Goal: Information Seeking & Learning: Learn about a topic

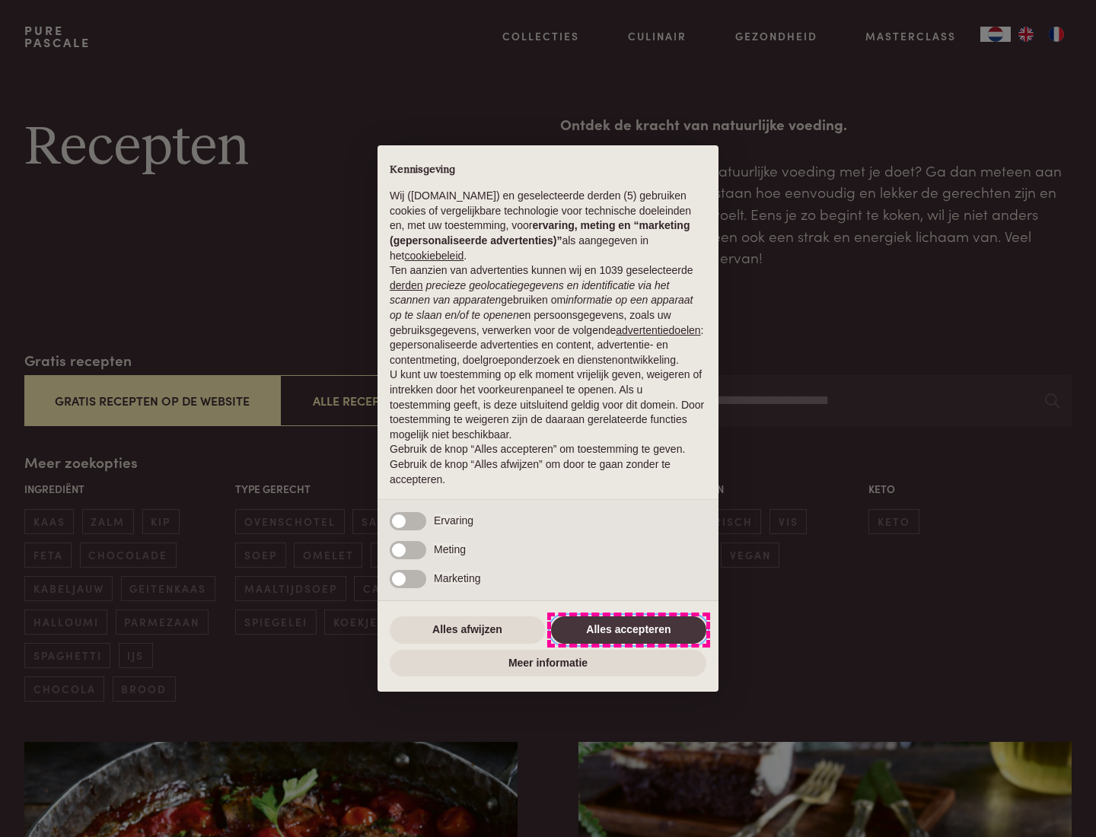
click at [629, 629] on button "Alles accepteren" at bounding box center [628, 629] width 155 height 27
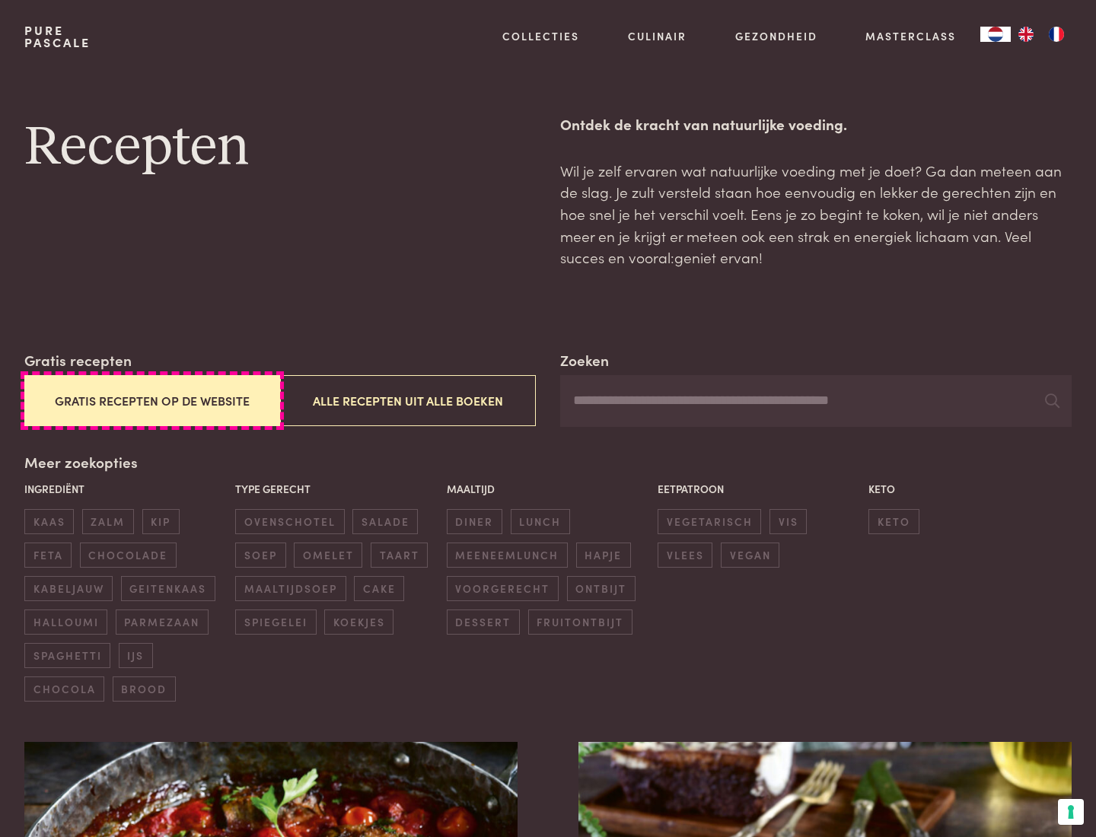
click at [151, 400] on button "Gratis recepten op de website" at bounding box center [152, 400] width 256 height 51
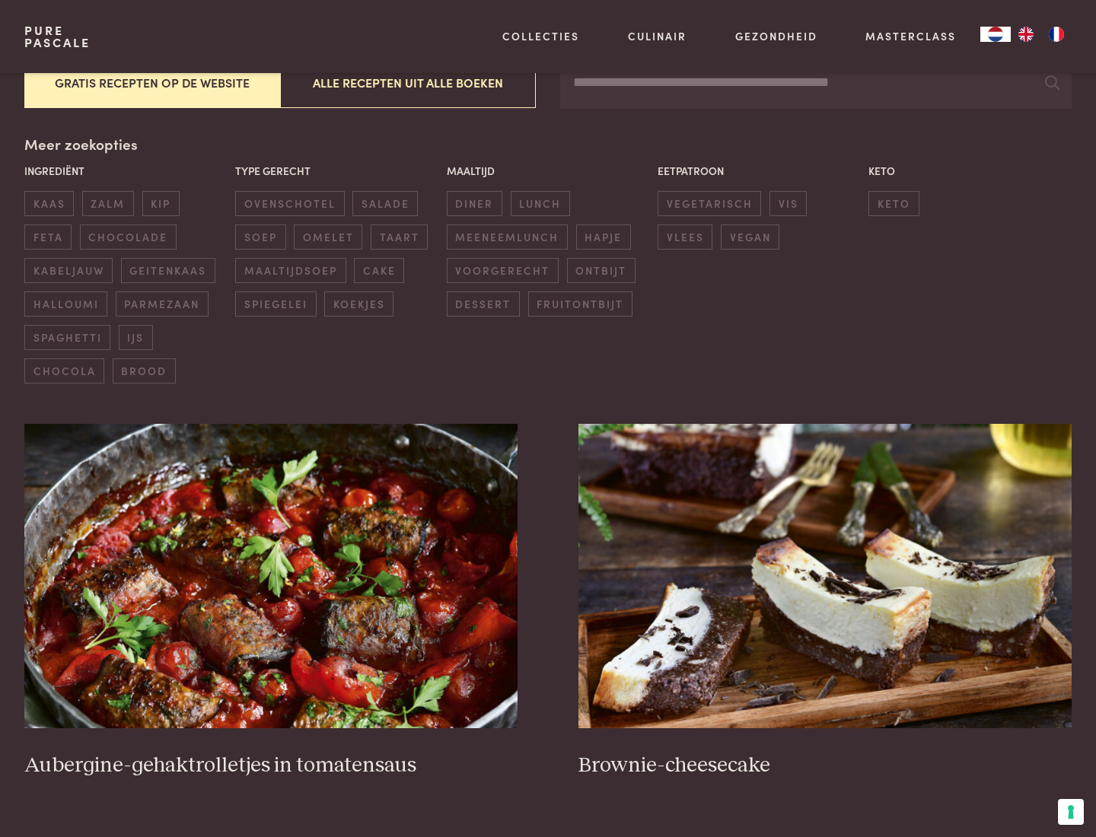
scroll to position [349, 0]
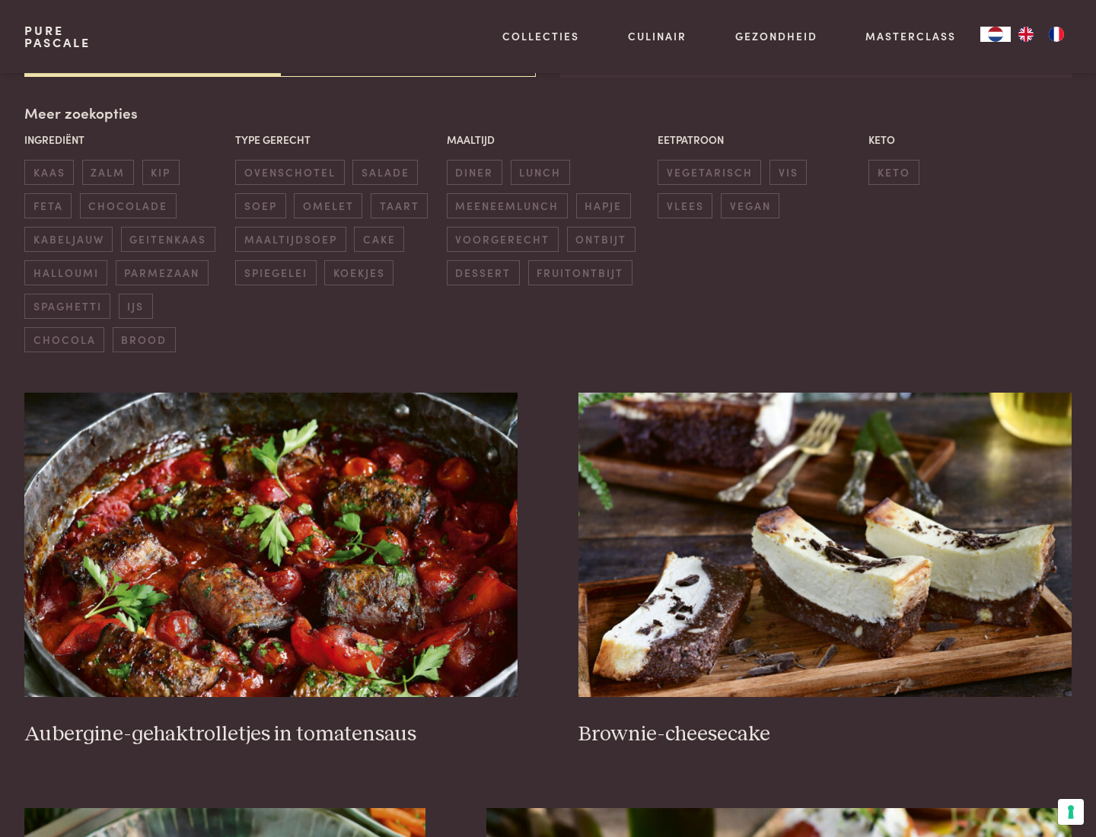
click at [79, 113] on div "Meer zoekopties Ingrediënt kaas zalm kip feta chocolade kabeljauw geitenkaas ha…" at bounding box center [547, 227] width 1047 height 250
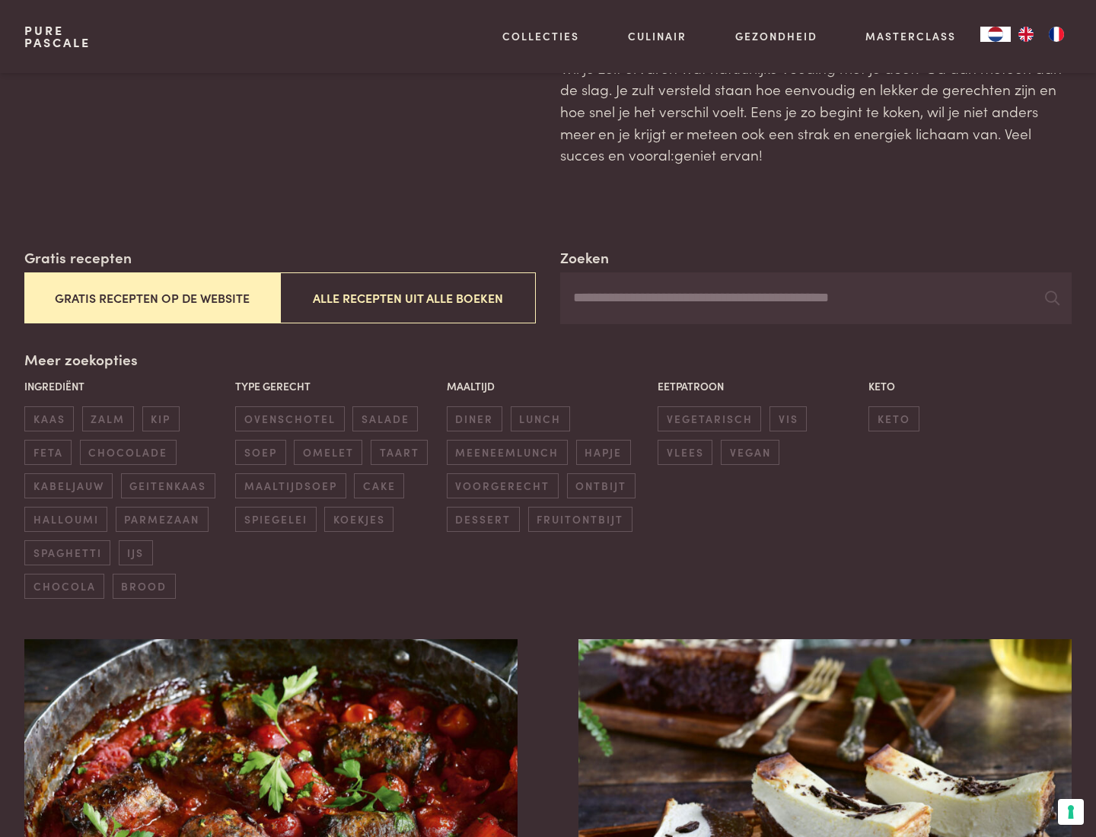
click at [107, 419] on span "zalm" at bounding box center [108, 418] width 52 height 25
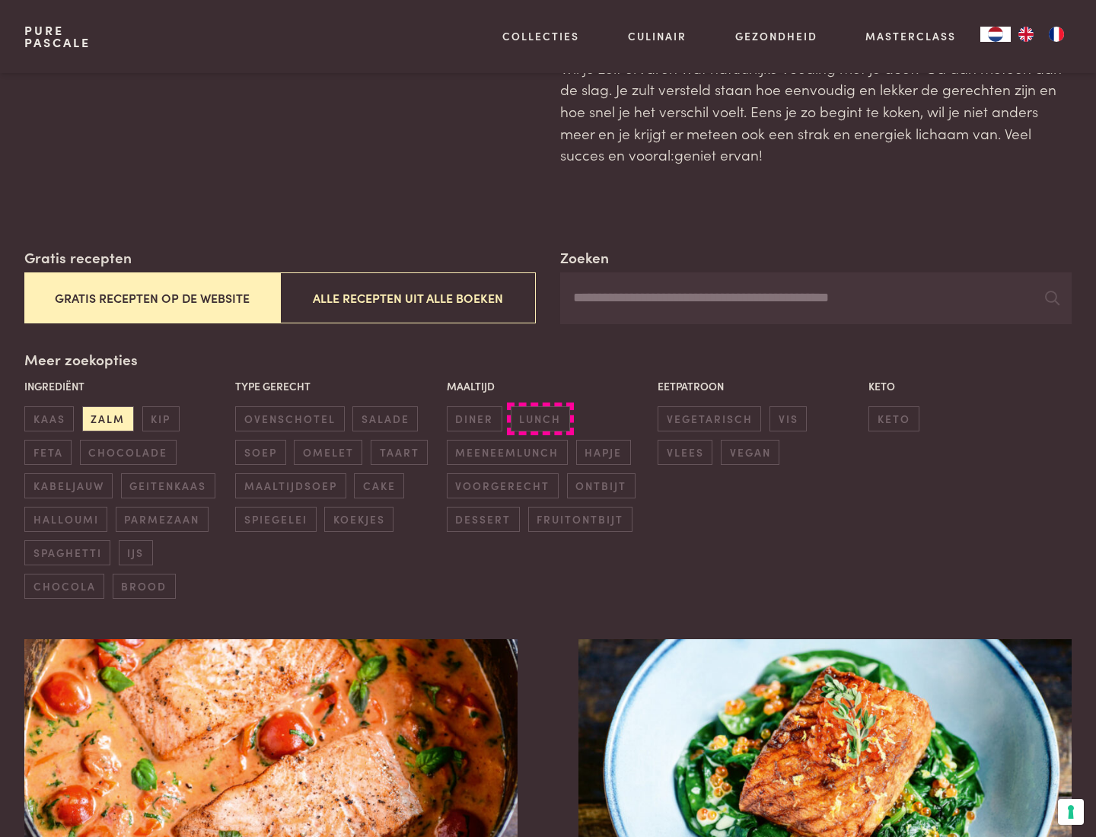
click at [539, 419] on span "lunch" at bounding box center [540, 418] width 59 height 25
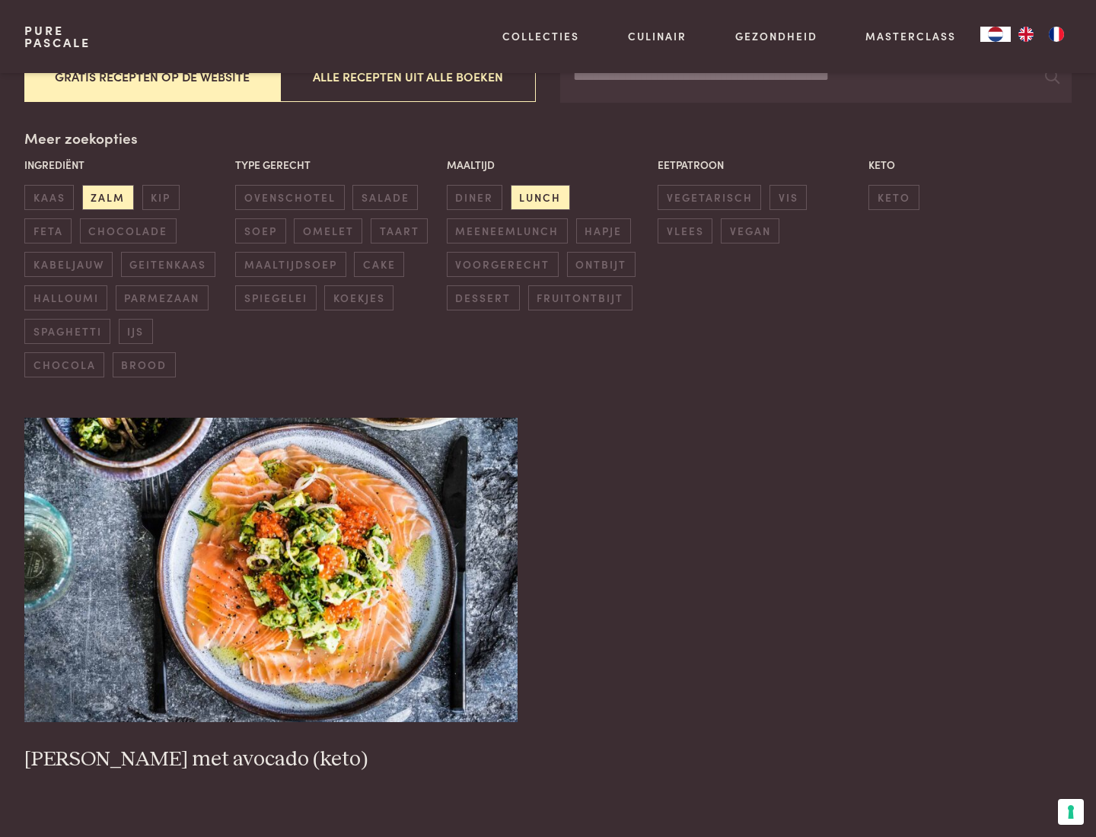
scroll to position [476, 0]
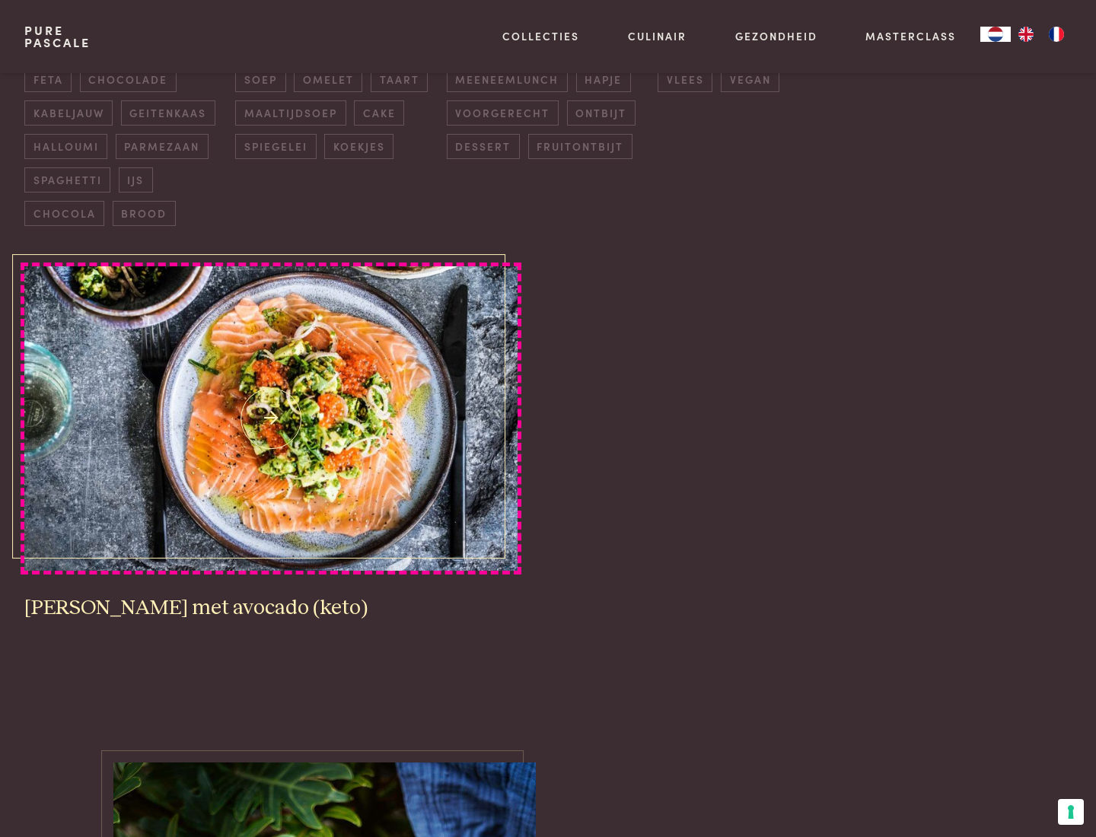
click at [271, 419] on img at bounding box center [270, 418] width 493 height 304
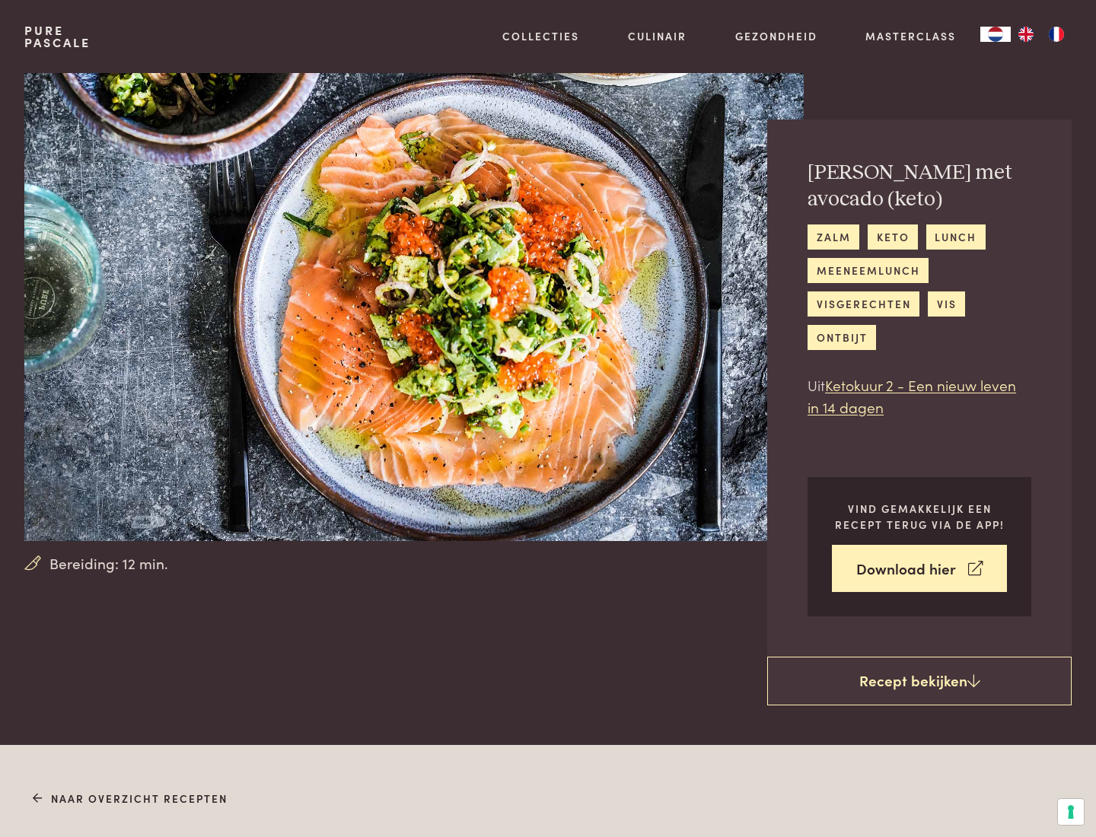
scroll to position [872, 0]
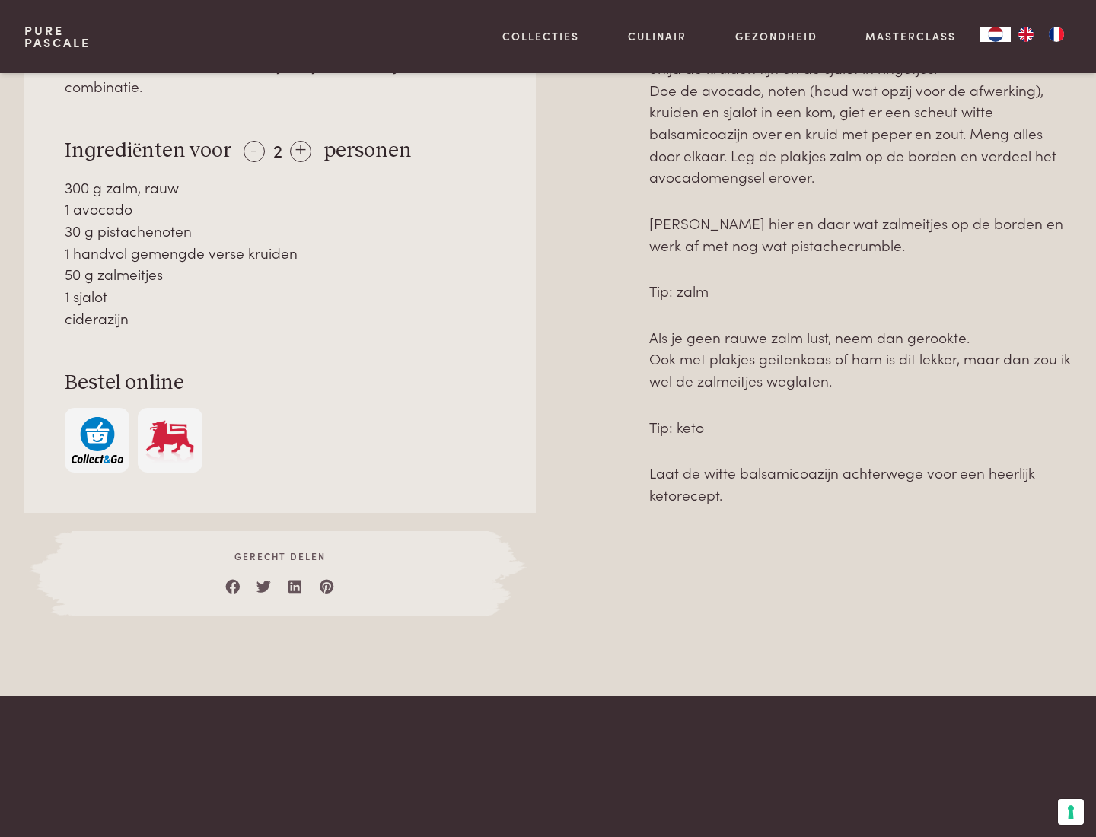
click at [97, 418] on img "button" at bounding box center [98, 440] width 52 height 46
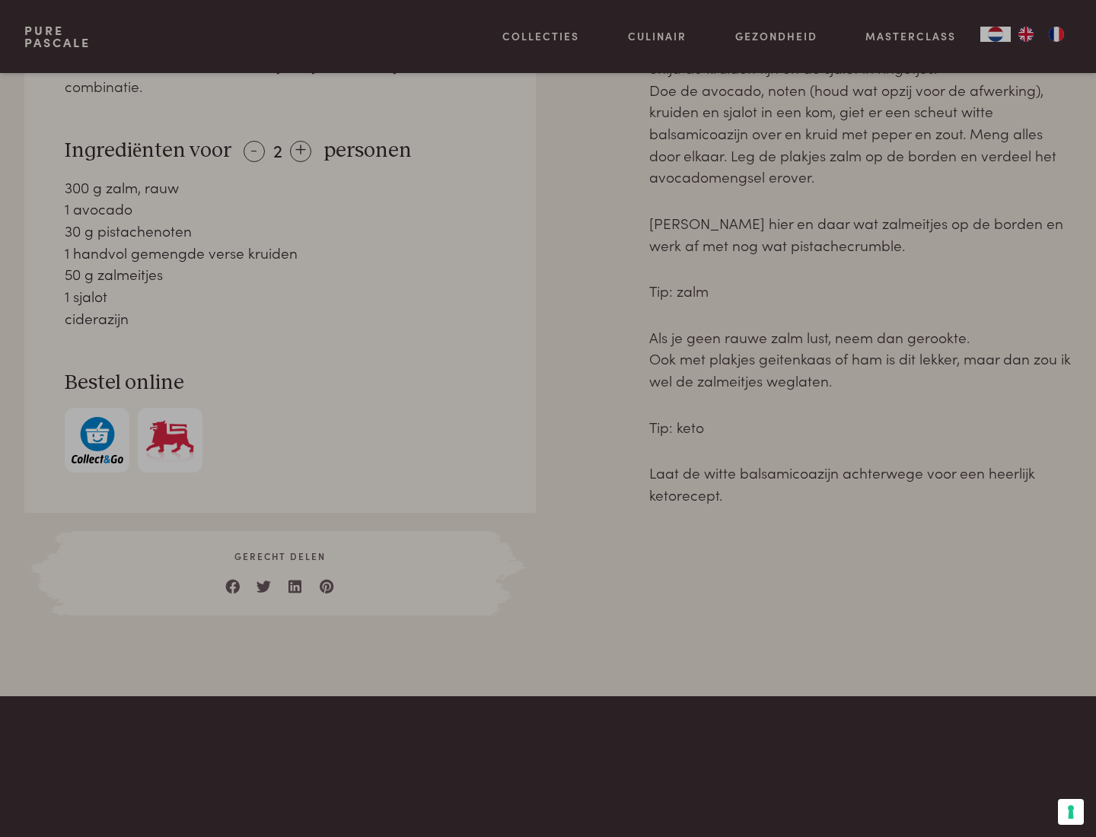
scroll to position [619, 0]
